Goal: Task Accomplishment & Management: Manage account settings

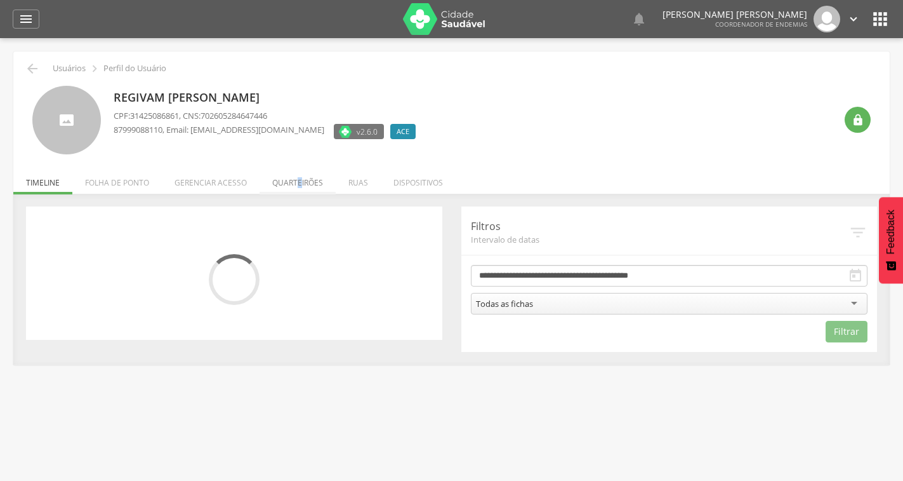
click at [299, 180] on li "Quarteirões" at bounding box center [298, 179] width 76 height 30
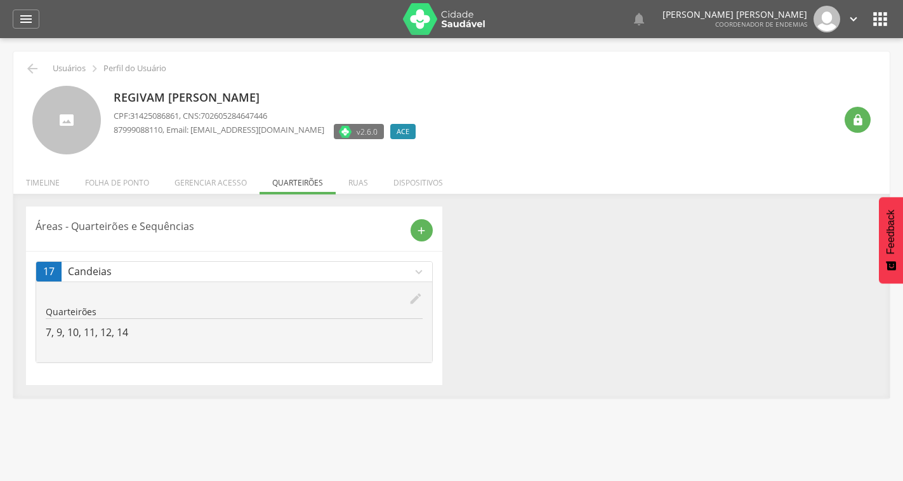
click at [414, 295] on icon "edit" at bounding box center [416, 298] width 14 height 14
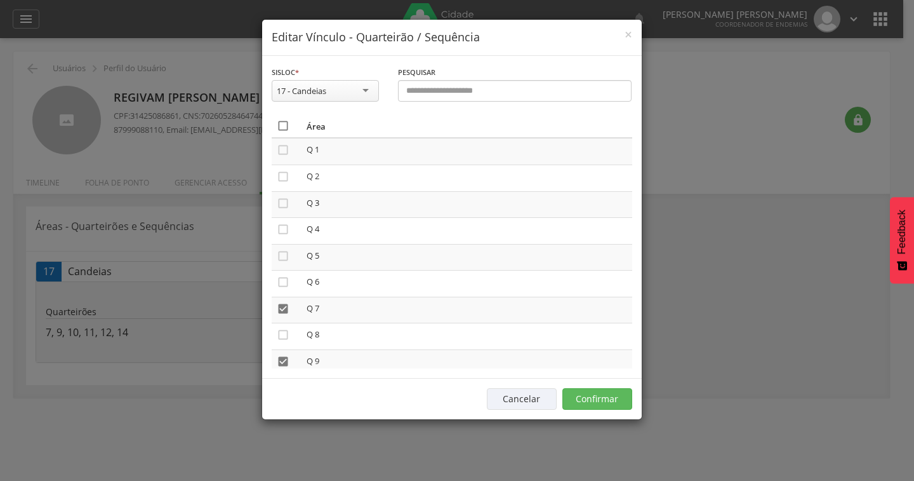
click at [282, 120] on icon "" at bounding box center [283, 125] width 13 height 13
click at [282, 121] on icon "" at bounding box center [283, 125] width 13 height 13
click at [618, 400] on button "Confirmar" at bounding box center [597, 399] width 70 height 22
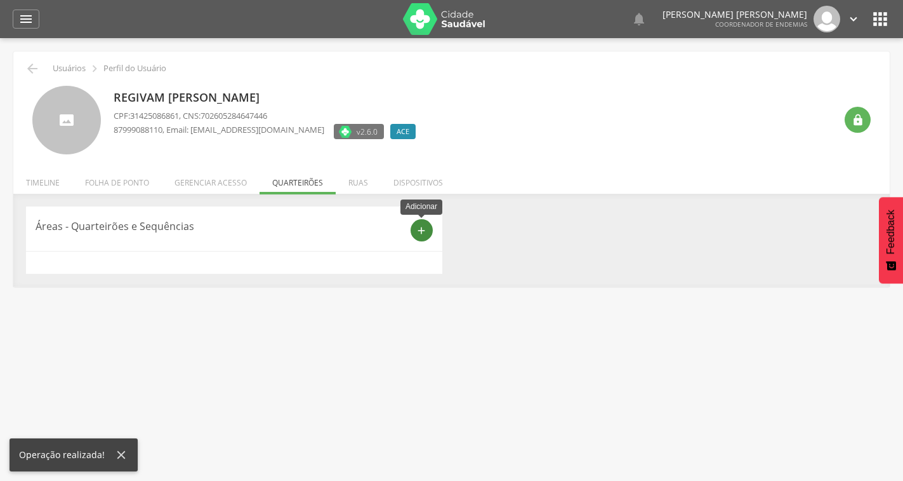
click at [423, 236] on div "add" at bounding box center [422, 230] width 22 height 22
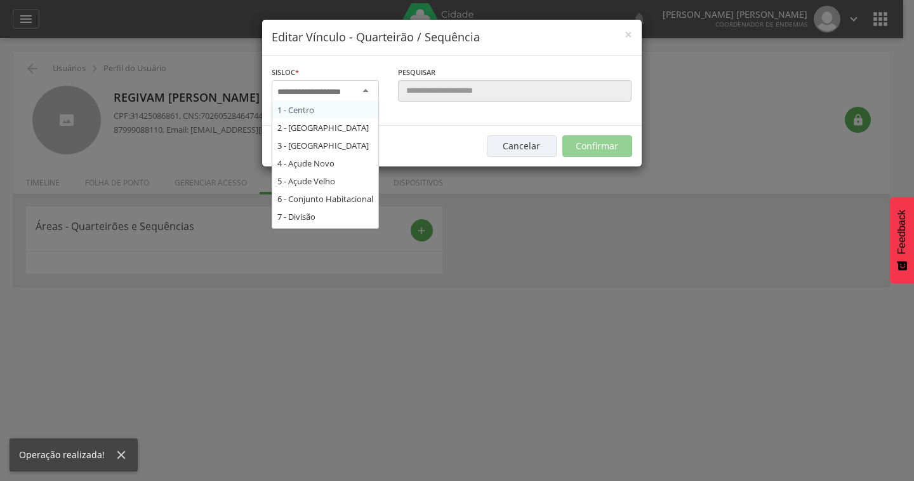
click at [341, 97] on div at bounding box center [325, 91] width 107 height 23
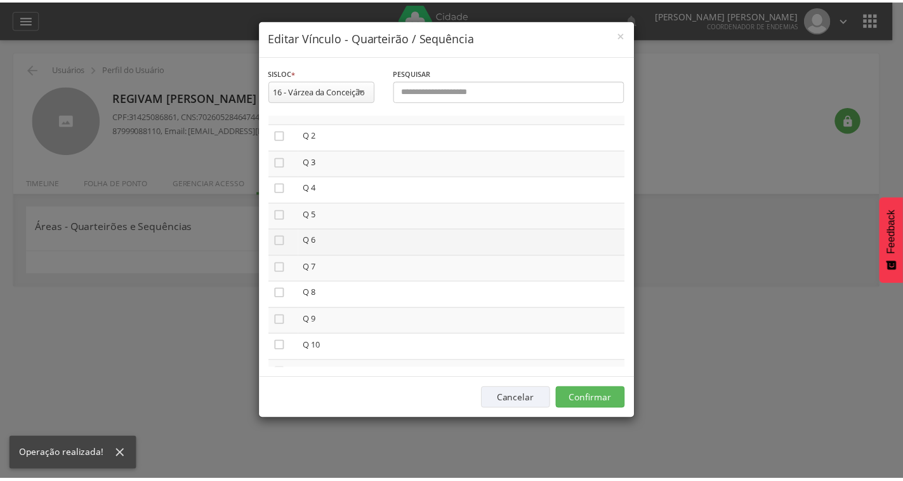
scroll to position [63, 0]
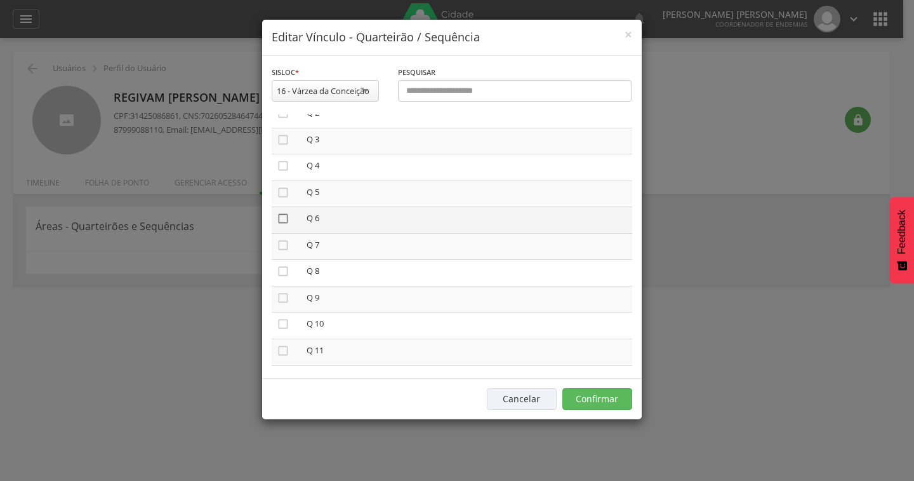
click at [279, 215] on icon "" at bounding box center [283, 218] width 13 height 13
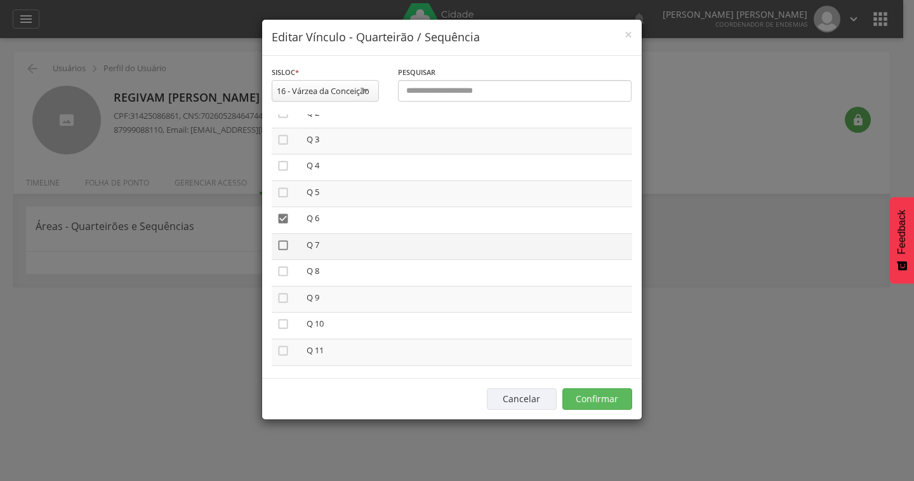
click at [283, 242] on icon "" at bounding box center [283, 245] width 13 height 13
click at [597, 395] on button "Confirmar" at bounding box center [597, 399] width 70 height 22
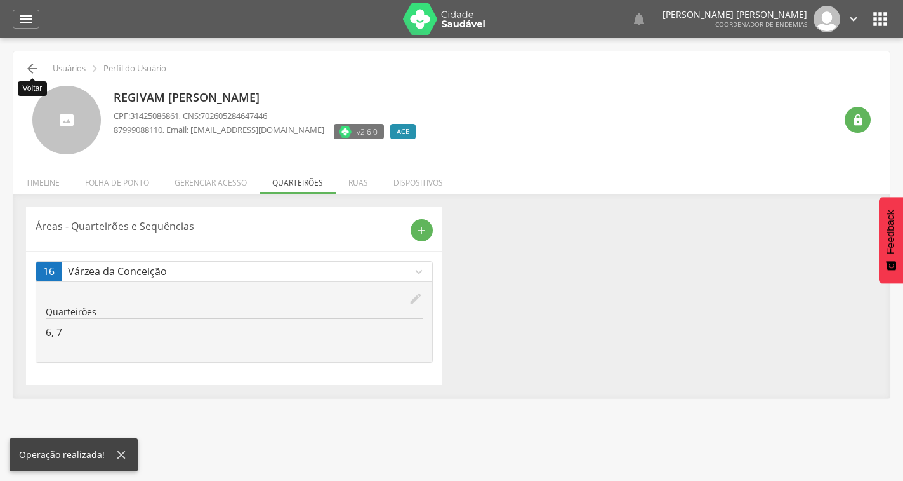
click at [27, 66] on icon "" at bounding box center [32, 68] width 15 height 15
